Goal: Share content: Share content

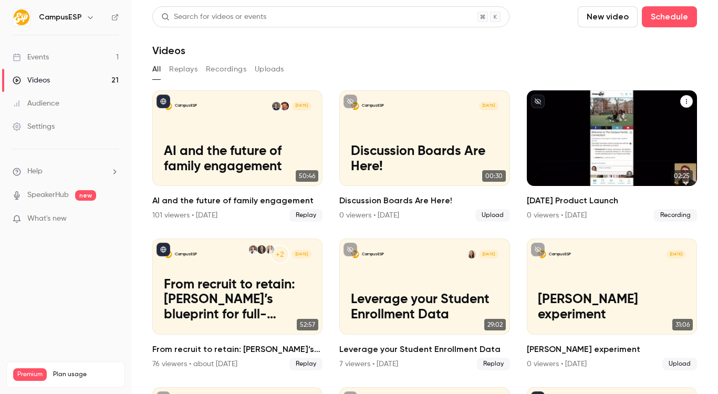
click at [580, 160] on p "[DATE] Product Launch" at bounding box center [612, 167] width 148 height 15
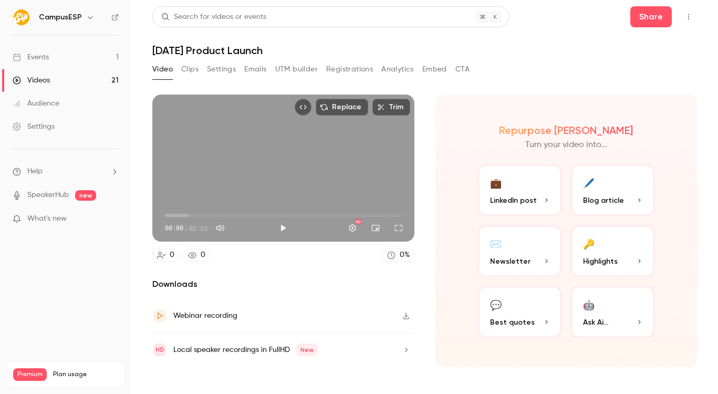
click at [404, 66] on button "Analytics" at bounding box center [397, 69] width 33 height 17
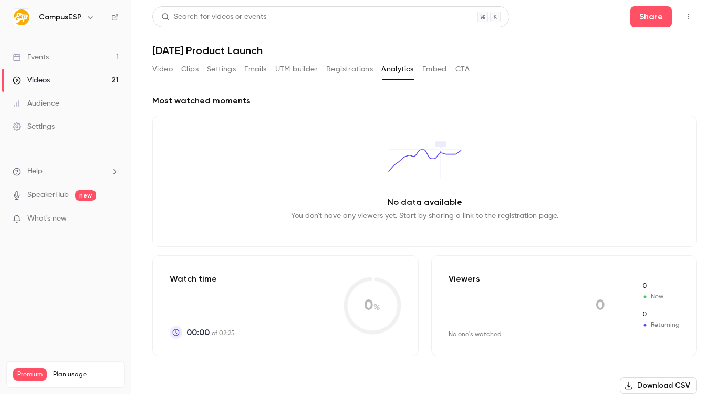
click at [426, 64] on button "Embed" at bounding box center [434, 69] width 25 height 17
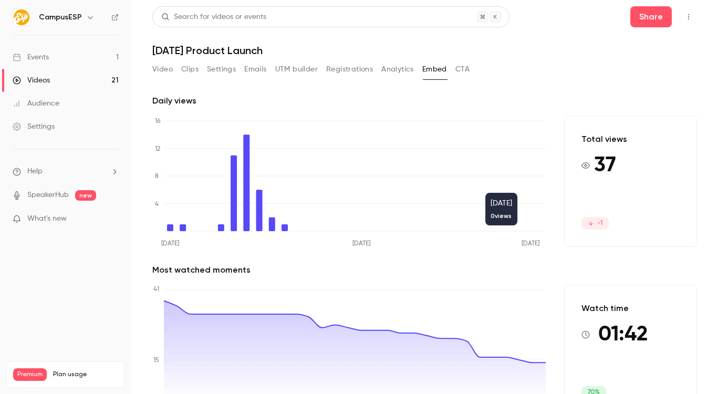
click at [594, 156] on span "37" at bounding box center [605, 166] width 22 height 32
click at [594, 151] on span "37" at bounding box center [605, 166] width 22 height 32
drag, startPoint x: 589, startPoint y: 130, endPoint x: 596, endPoint y: 175, distance: 45.2
click at [596, 175] on div "Total views 37 -1" at bounding box center [630, 181] width 133 height 131
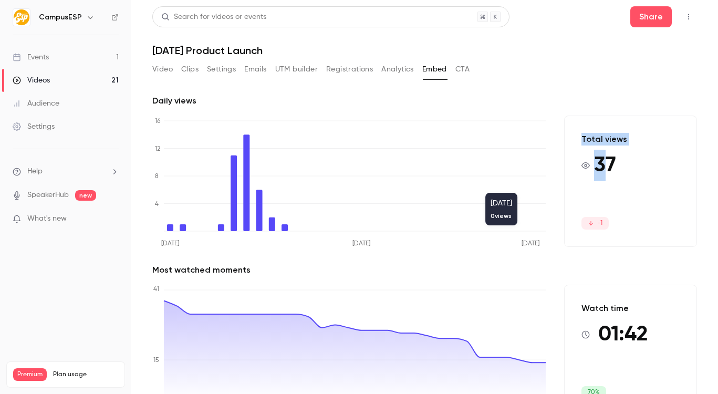
click at [596, 175] on span "37" at bounding box center [605, 166] width 22 height 32
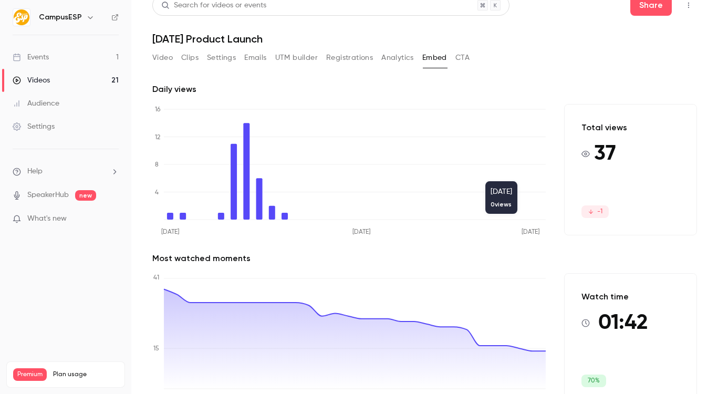
scroll to position [39, 0]
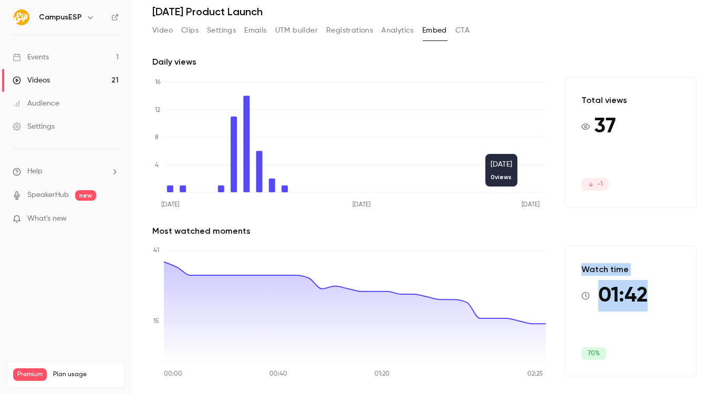
drag, startPoint x: 557, startPoint y: 249, endPoint x: 629, endPoint y: 331, distance: 109.0
click at [629, 331] on div "Daily views [DATE] [DATE] [DATE] 0 4 8 12 16 [DATE] 0 views Total views 37 -1 M…" at bounding box center [424, 225] width 545 height 338
drag, startPoint x: 629, startPoint y: 331, endPoint x: 629, endPoint y: 344, distance: 13.7
click at [629, 344] on div "Watch time 01:42 70%" at bounding box center [630, 311] width 133 height 131
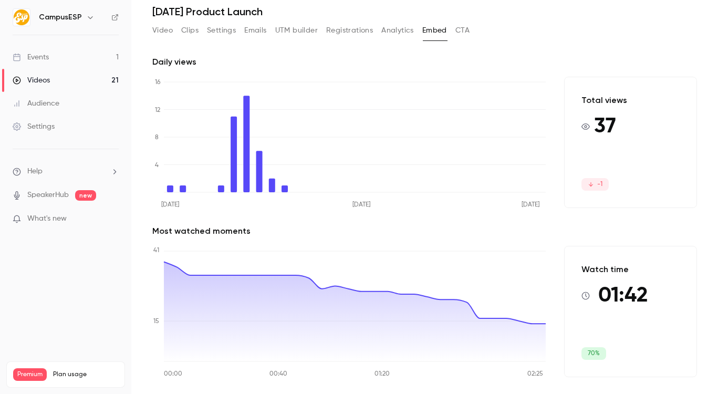
drag, startPoint x: 384, startPoint y: 34, endPoint x: 370, endPoint y: 30, distance: 14.5
click at [383, 34] on button "Analytics" at bounding box center [397, 30] width 33 height 17
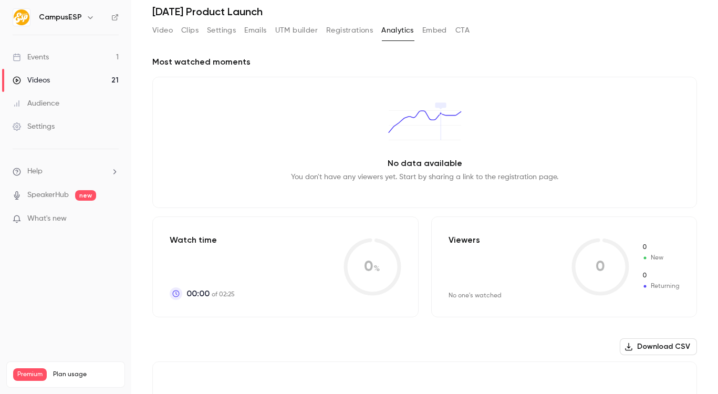
drag, startPoint x: 438, startPoint y: 29, endPoint x: 446, endPoint y: 42, distance: 15.3
click at [440, 28] on button "Embed" at bounding box center [434, 30] width 25 height 17
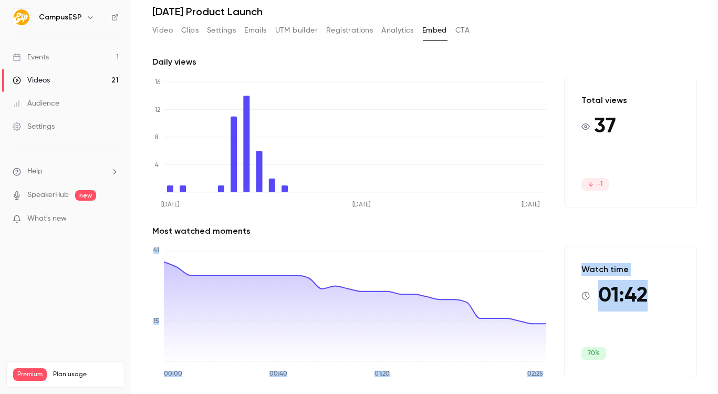
drag, startPoint x: 627, startPoint y: 304, endPoint x: 579, endPoint y: 252, distance: 71.3
click at [574, 233] on div "Daily views [DATE] [DATE] [DATE] 0 4 8 12 16 Total views 37 -1 Most watched mom…" at bounding box center [424, 225] width 545 height 338
drag, startPoint x: 590, startPoint y: 291, endPoint x: 631, endPoint y: 348, distance: 70.0
click at [629, 345] on div "Watch time 01:42 70%" at bounding box center [630, 311] width 133 height 131
drag, startPoint x: 626, startPoint y: 352, endPoint x: 573, endPoint y: 251, distance: 114.6
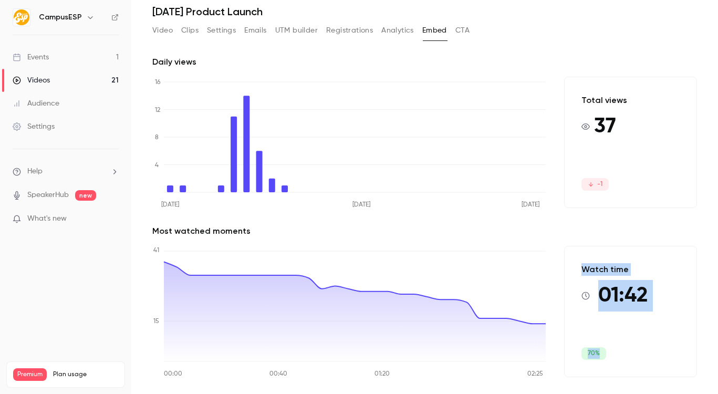
click at [573, 251] on div "Watch time 01:42 70%" at bounding box center [630, 311] width 133 height 131
drag, startPoint x: 573, startPoint y: 251, endPoint x: 611, endPoint y: 354, distance: 110.3
click at [612, 353] on div "Watch time 01:42 70%" at bounding box center [630, 311] width 133 height 131
drag, startPoint x: 611, startPoint y: 355, endPoint x: 574, endPoint y: 256, distance: 105.6
click at [574, 256] on div "Watch time 01:42 70%" at bounding box center [630, 311] width 133 height 131
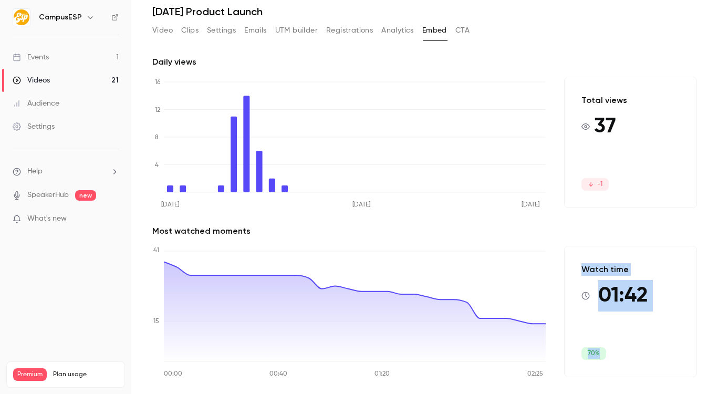
click at [601, 360] on div "Watch time 01:42 70%" at bounding box center [630, 311] width 133 height 131
drag, startPoint x: 589, startPoint y: 359, endPoint x: 544, endPoint y: 334, distance: 50.7
click at [588, 358] on span "70%" at bounding box center [593, 353] width 25 height 13
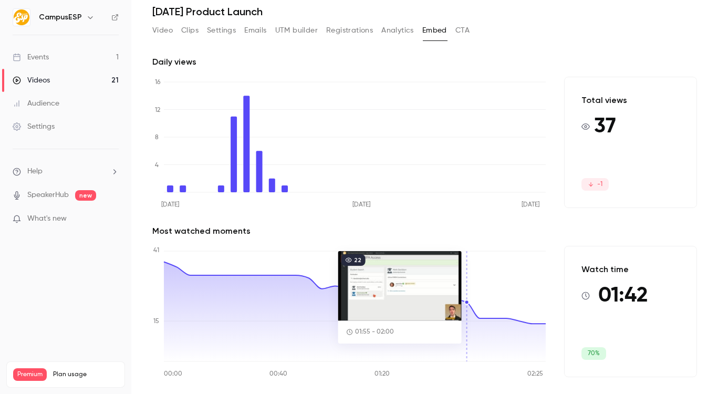
click at [461, 299] on icon "00:00 00:40 01:20 02:25 0 15 41" at bounding box center [348, 311] width 393 height 131
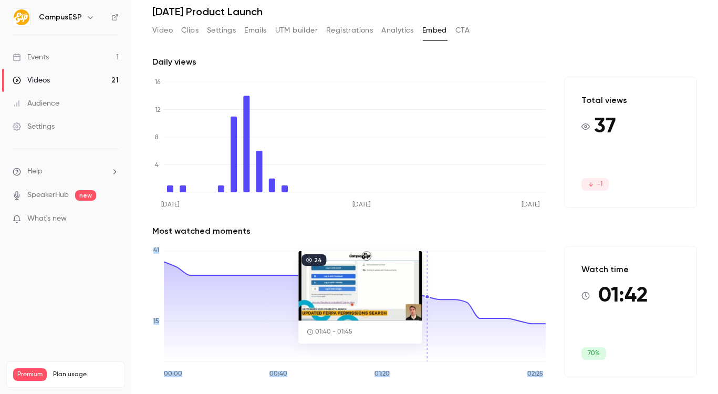
click at [428, 298] on icon "00:00 00:40 01:20 02:25 0 15 41" at bounding box center [348, 311] width 393 height 131
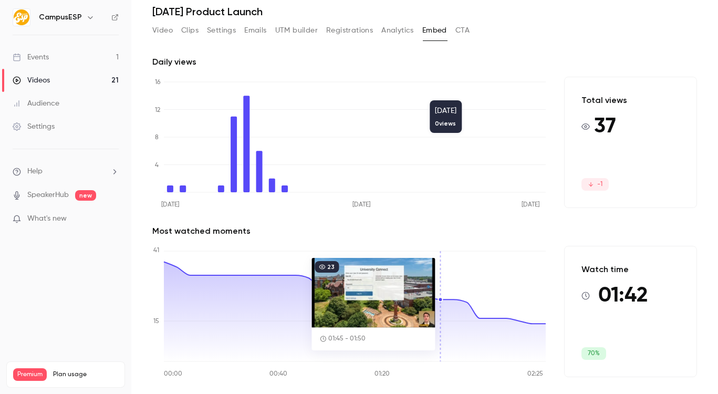
click at [490, 95] on icon "[DATE] [DATE] [DATE] 0 4 8 12 16" at bounding box center [348, 142] width 393 height 131
click at [403, 27] on button "Analytics" at bounding box center [397, 30] width 33 height 17
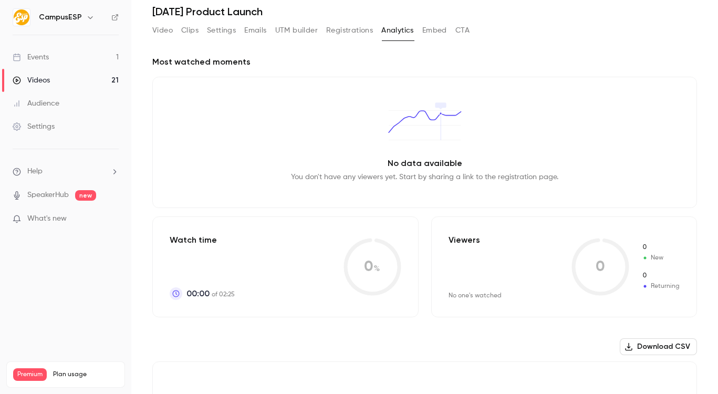
click at [357, 37] on button "Registrations" at bounding box center [349, 30] width 47 height 17
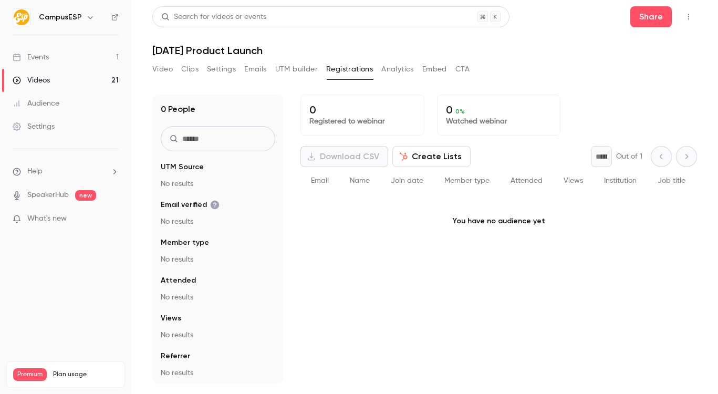
click at [288, 69] on button "UTM builder" at bounding box center [296, 69] width 43 height 17
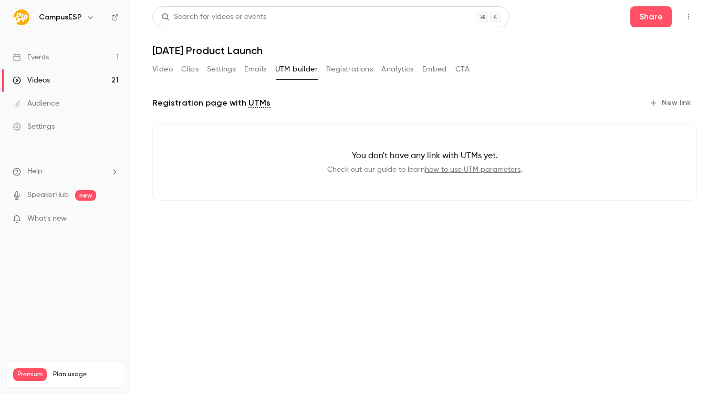
click at [238, 70] on div "Video Clips Settings Emails UTM builder Registrations Analytics Embed CTA" at bounding box center [310, 69] width 317 height 17
drag, startPoint x: 257, startPoint y: 70, endPoint x: 249, endPoint y: 69, distance: 7.9
click at [257, 70] on button "Emails" at bounding box center [255, 69] width 22 height 17
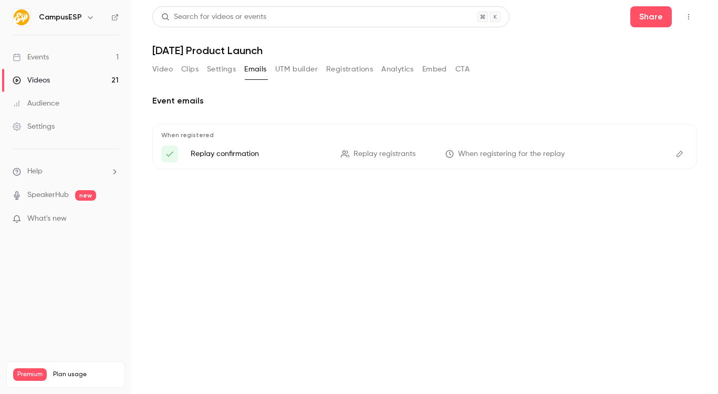
drag, startPoint x: 227, startPoint y: 69, endPoint x: 213, endPoint y: 67, distance: 14.3
click at [227, 69] on button "Settings" at bounding box center [221, 69] width 29 height 17
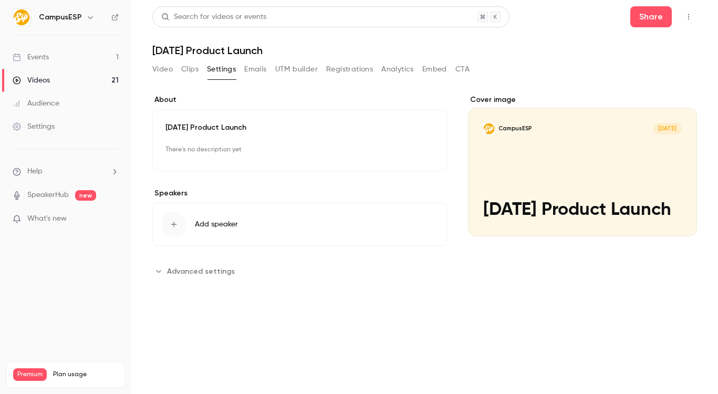
click at [197, 64] on button "Clips" at bounding box center [189, 69] width 17 height 17
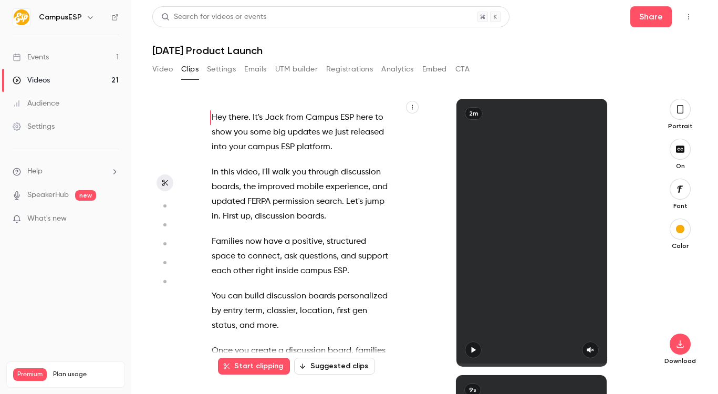
click at [162, 70] on button "Video" at bounding box center [162, 69] width 20 height 17
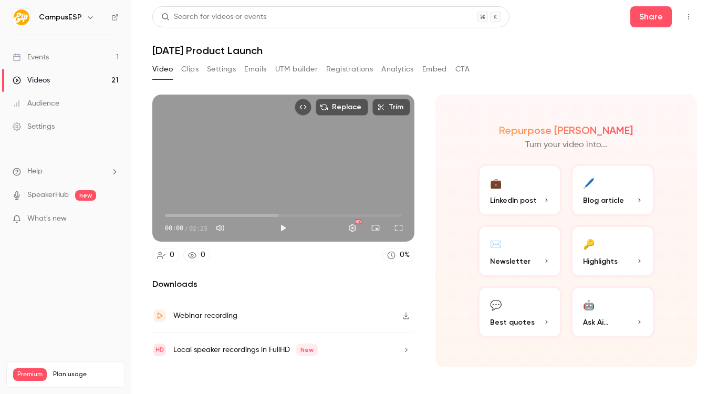
click at [445, 72] on button "Embed" at bounding box center [434, 69] width 25 height 17
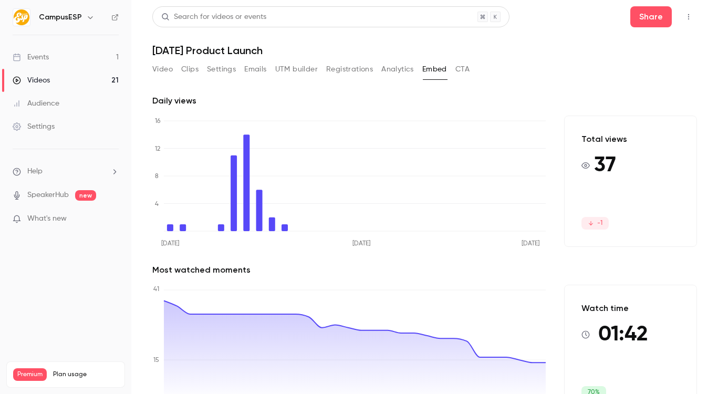
drag, startPoint x: 393, startPoint y: 70, endPoint x: 400, endPoint y: 67, distance: 6.8
click at [393, 70] on button "Analytics" at bounding box center [397, 69] width 33 height 17
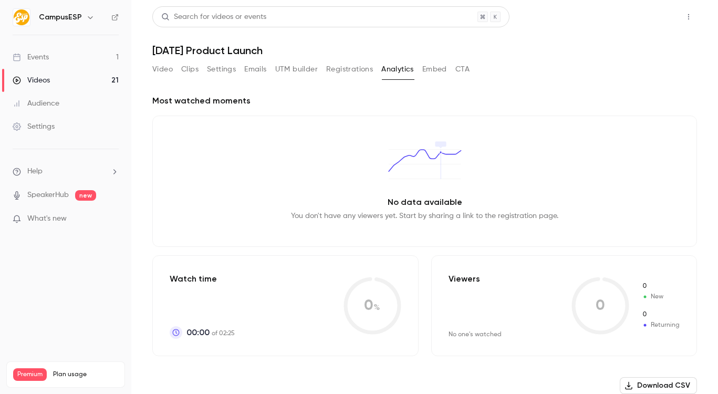
click at [639, 15] on button "Share" at bounding box center [650, 16] width 41 height 21
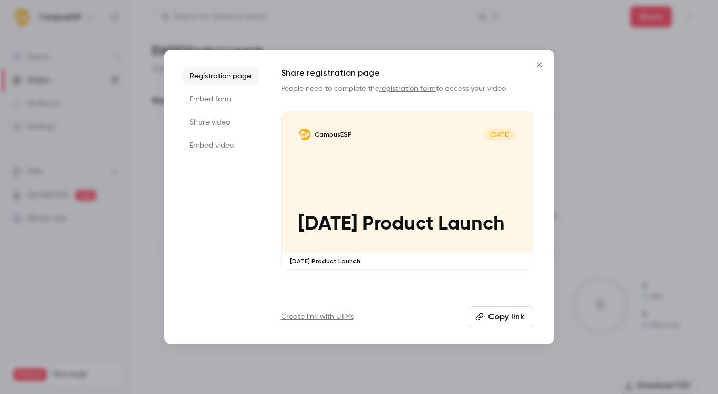
click at [224, 148] on li "Embed video" at bounding box center [220, 145] width 79 height 19
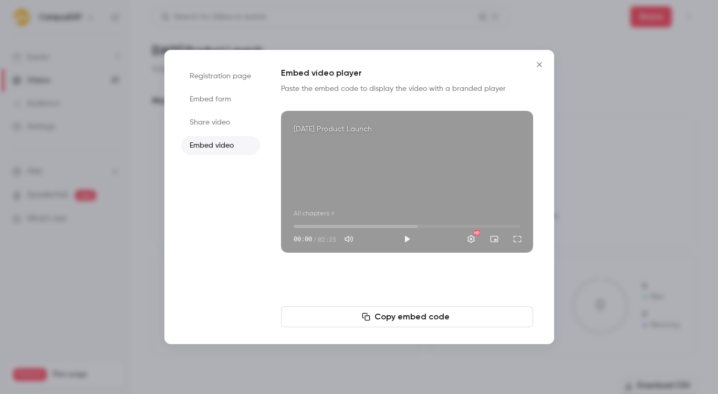
click at [225, 122] on li "Share video" at bounding box center [220, 122] width 79 height 19
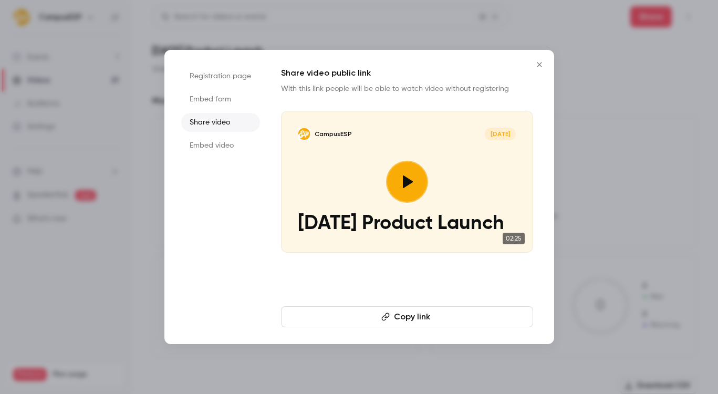
click at [403, 188] on icon at bounding box center [408, 181] width 10 height 13
click at [537, 61] on icon "Close" at bounding box center [539, 64] width 13 height 8
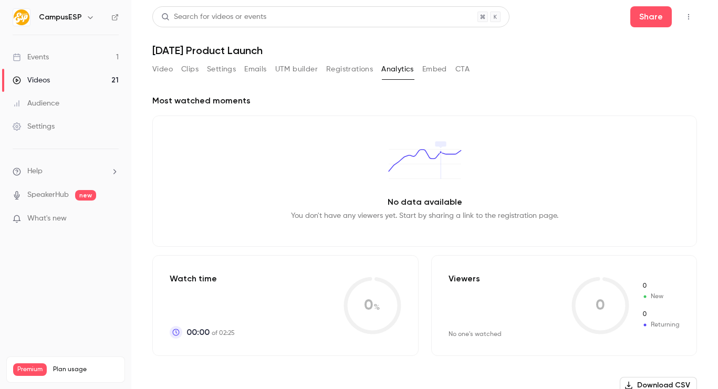
click at [438, 67] on button "Embed" at bounding box center [434, 69] width 25 height 17
